Goal: Transaction & Acquisition: Obtain resource

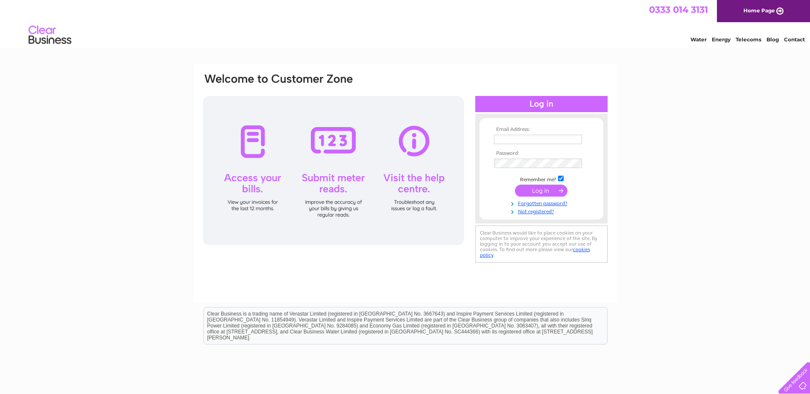
type input "[EMAIL_ADDRESS][DOMAIN_NAME]"
click at [545, 190] on input "submit" at bounding box center [541, 191] width 53 height 12
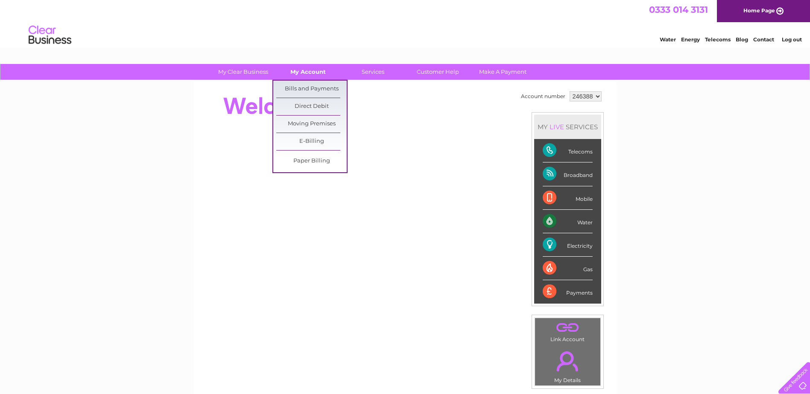
click at [311, 71] on link "My Account" at bounding box center [308, 72] width 70 height 16
click at [306, 84] on link "Bills and Payments" at bounding box center [311, 89] width 70 height 17
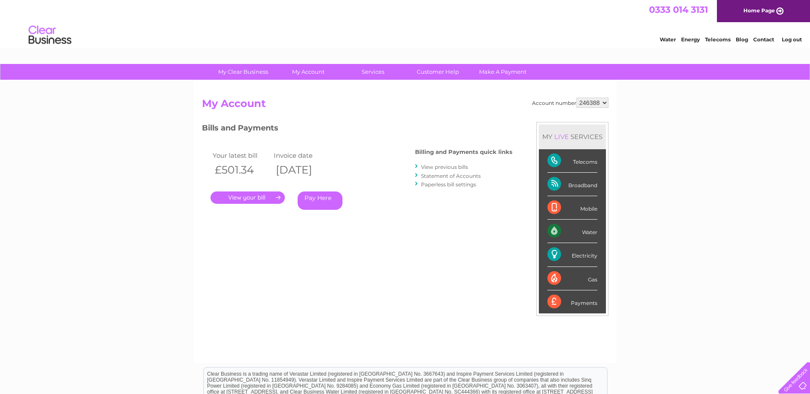
click at [458, 167] on link "View previous bills" at bounding box center [444, 167] width 47 height 6
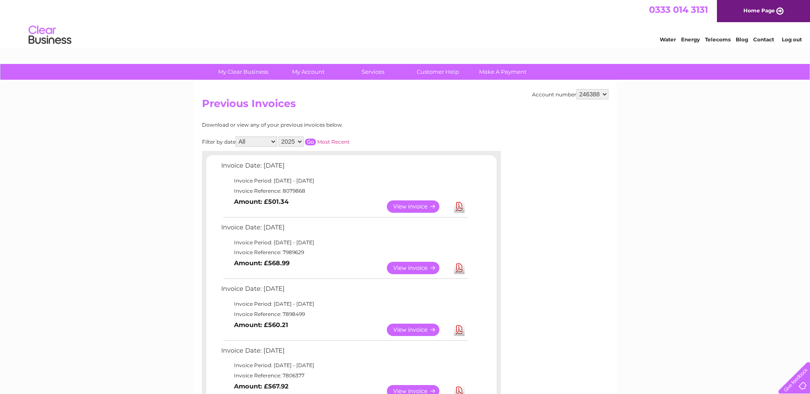
scroll to position [43, 0]
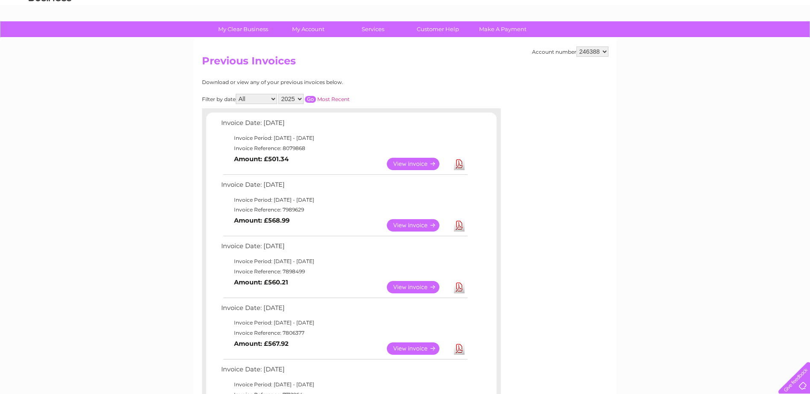
click at [457, 227] on link "Download" at bounding box center [459, 225] width 11 height 12
click at [456, 166] on link "Download" at bounding box center [459, 164] width 11 height 12
click at [460, 166] on link "Download" at bounding box center [459, 164] width 11 height 12
click at [457, 225] on link "Download" at bounding box center [459, 225] width 11 height 12
click at [417, 227] on link "View" at bounding box center [418, 225] width 63 height 12
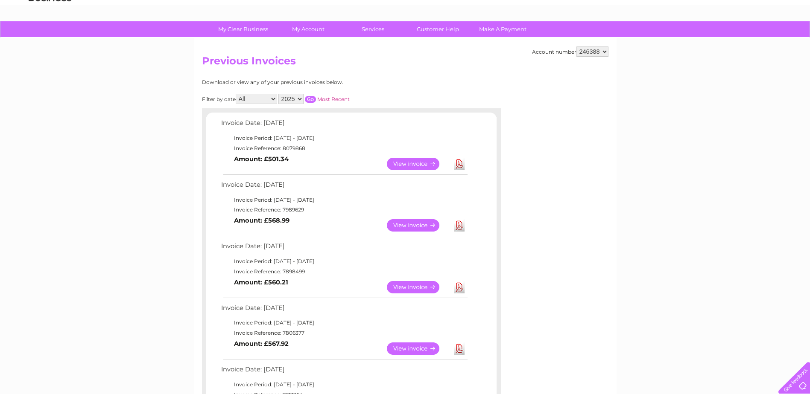
click at [456, 225] on link "Download" at bounding box center [459, 225] width 11 height 12
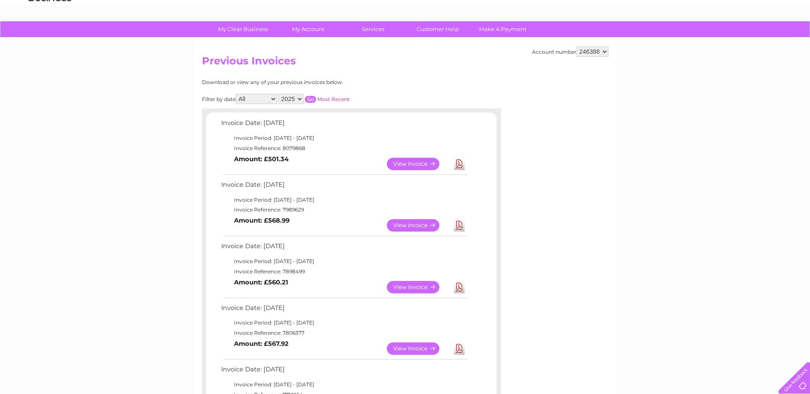
click at [456, 225] on link "Download" at bounding box center [459, 225] width 11 height 12
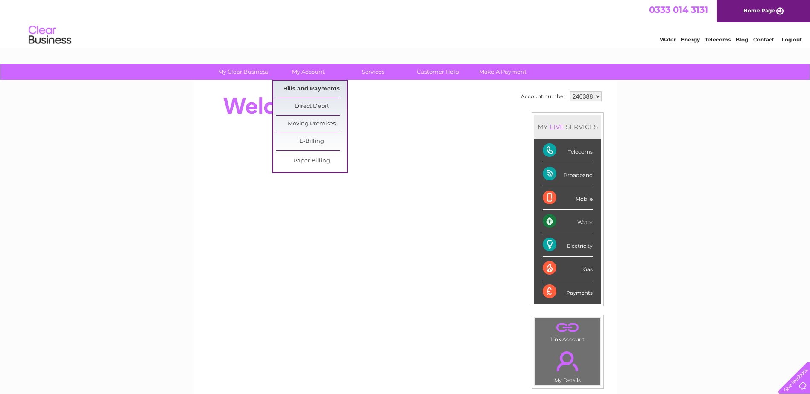
click at [304, 88] on link "Bills and Payments" at bounding box center [311, 89] width 70 height 17
click at [305, 89] on link "Bills and Payments" at bounding box center [311, 89] width 70 height 17
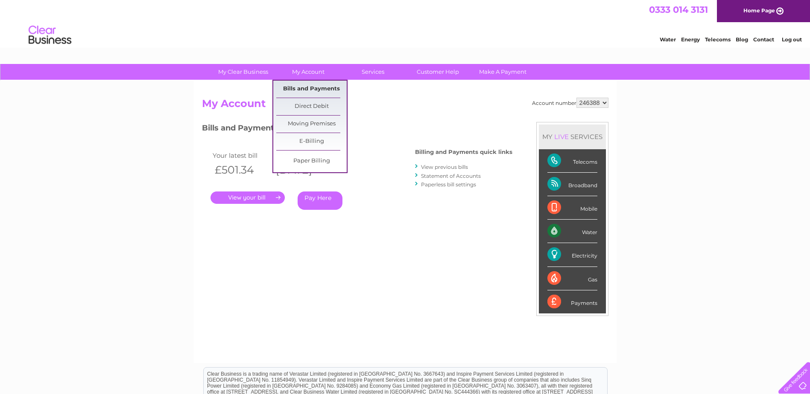
click at [308, 86] on link "Bills and Payments" at bounding box center [311, 89] width 70 height 17
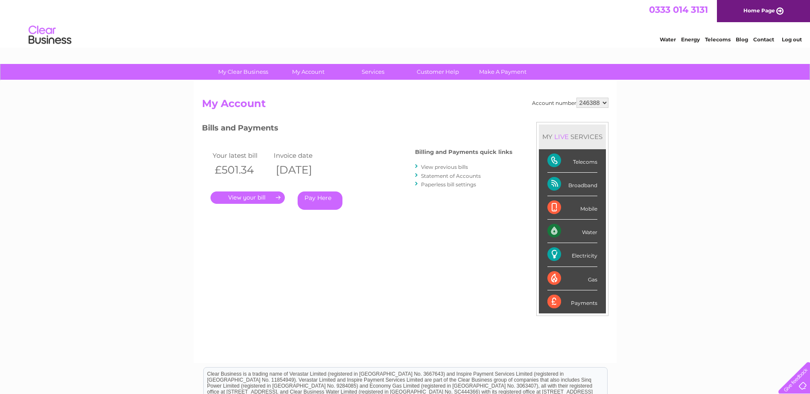
click at [442, 168] on link "View previous bills" at bounding box center [444, 167] width 47 height 6
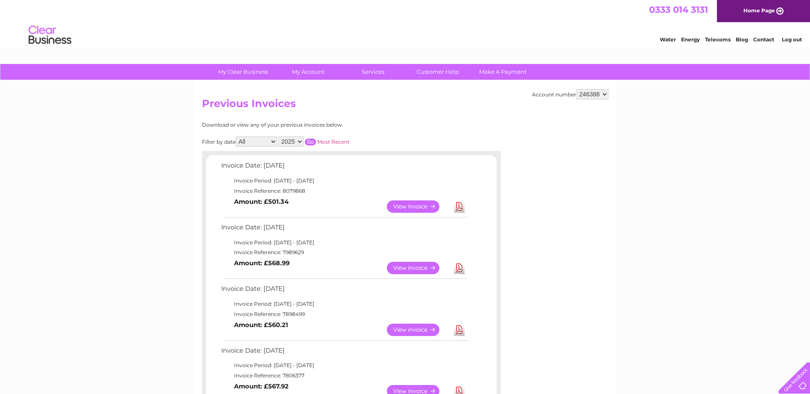
click at [456, 207] on link "Download" at bounding box center [459, 207] width 11 height 12
